Goal: Find specific page/section: Find specific page/section

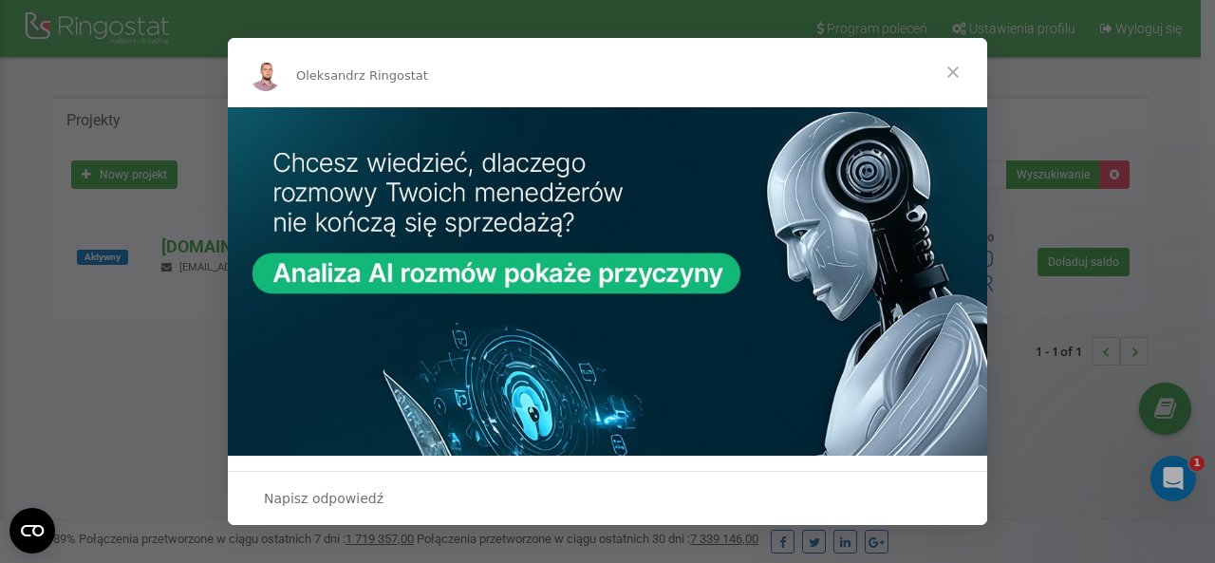
click at [951, 73] on span "Zamknij" at bounding box center [953, 72] width 68 height 68
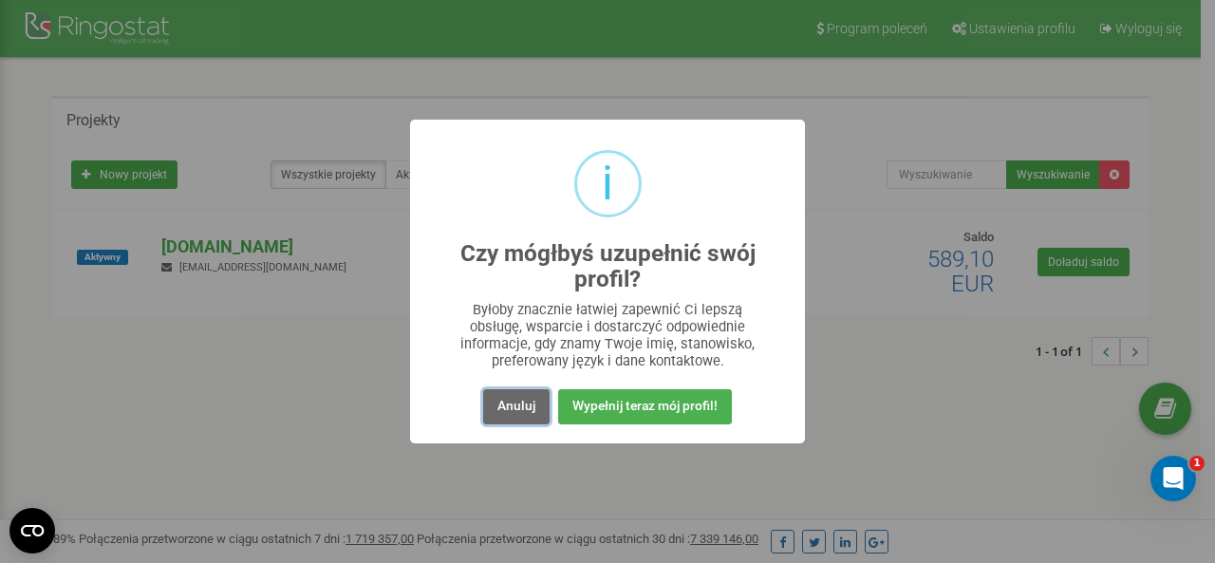
click at [523, 396] on button "Anuluj" at bounding box center [516, 406] width 66 height 35
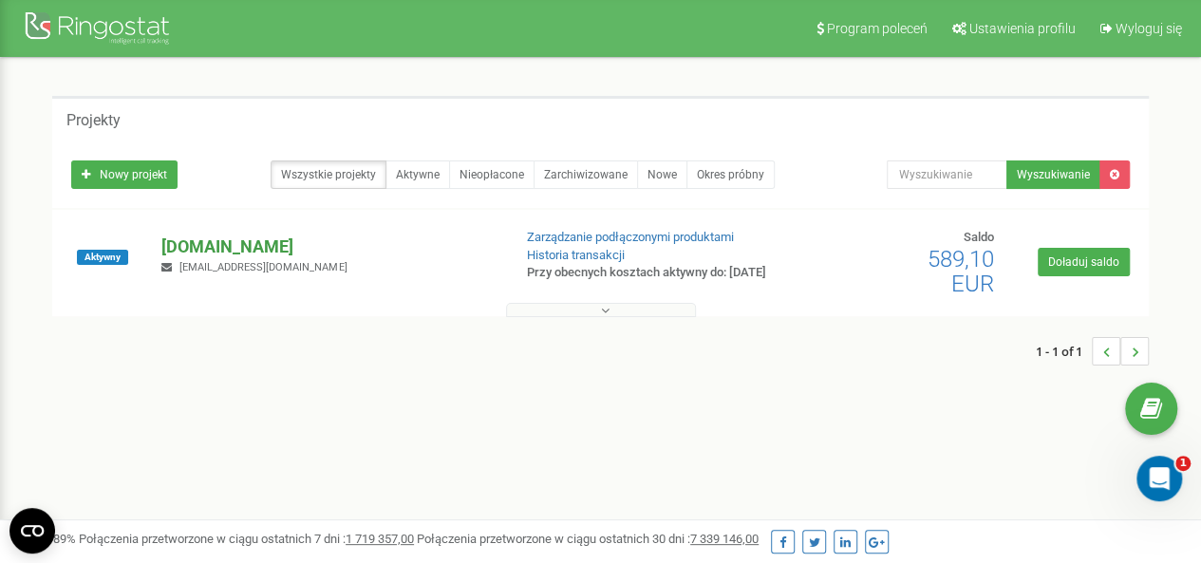
click at [264, 248] on p "[DOMAIN_NAME]" at bounding box center [328, 246] width 334 height 25
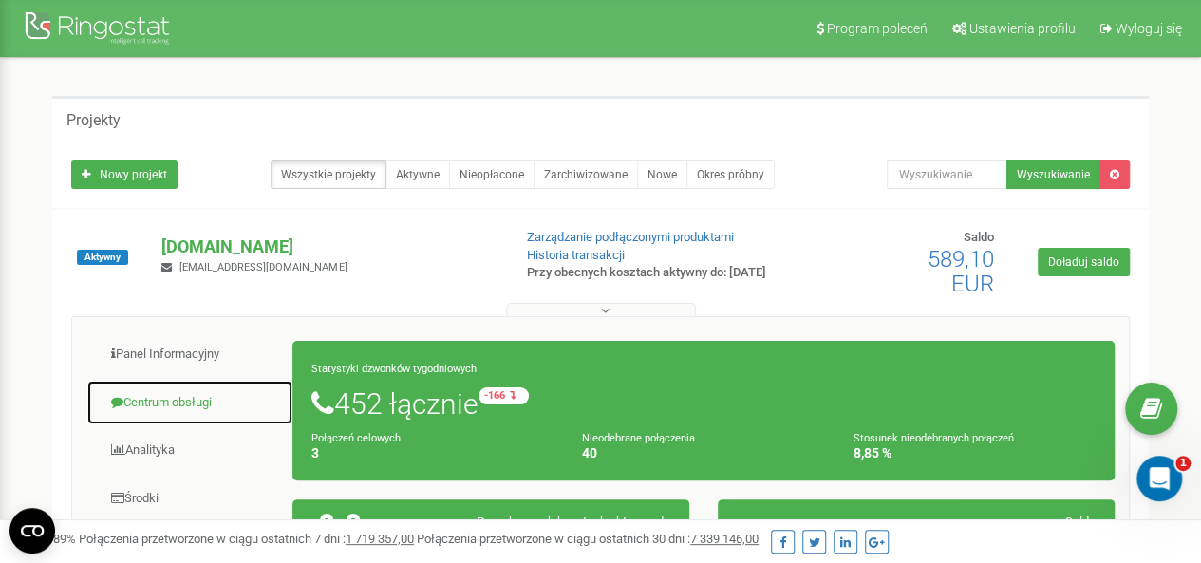
click at [194, 402] on link "Centrum obsługi" at bounding box center [189, 403] width 207 height 47
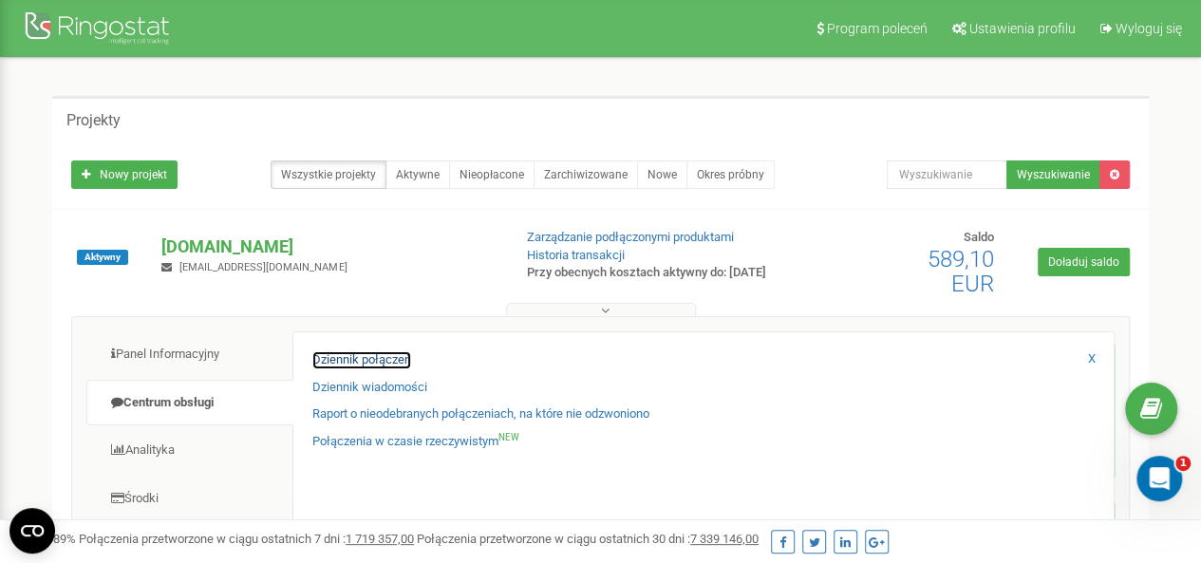
click at [367, 366] on link "Dziennik połączeń" at bounding box center [361, 360] width 99 height 18
